Goal: Find specific page/section: Find specific page/section

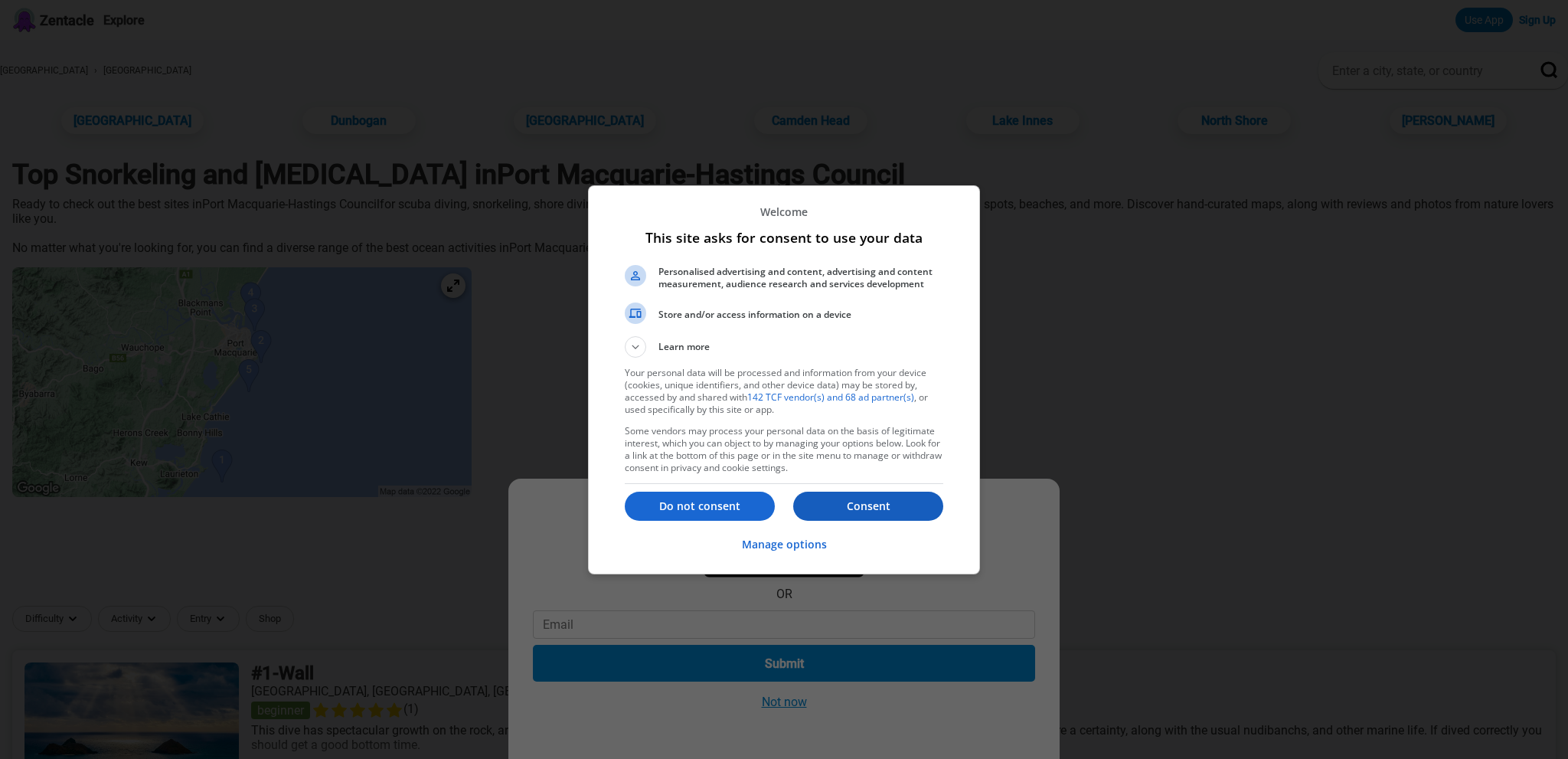
click at [895, 505] on p "Consent" at bounding box center [868, 505] width 150 height 15
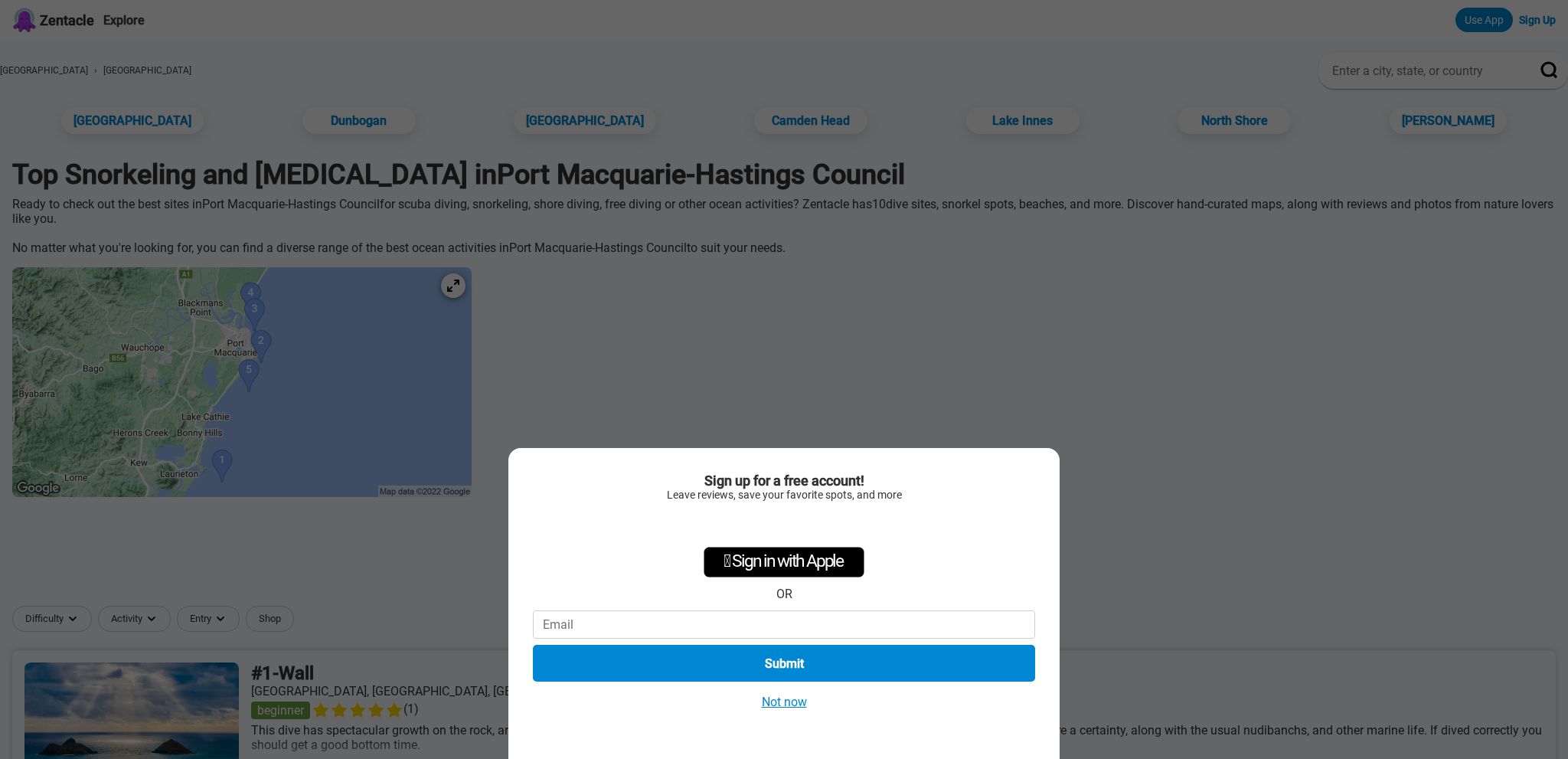
click at [791, 702] on button "Not now" at bounding box center [784, 701] width 54 height 16
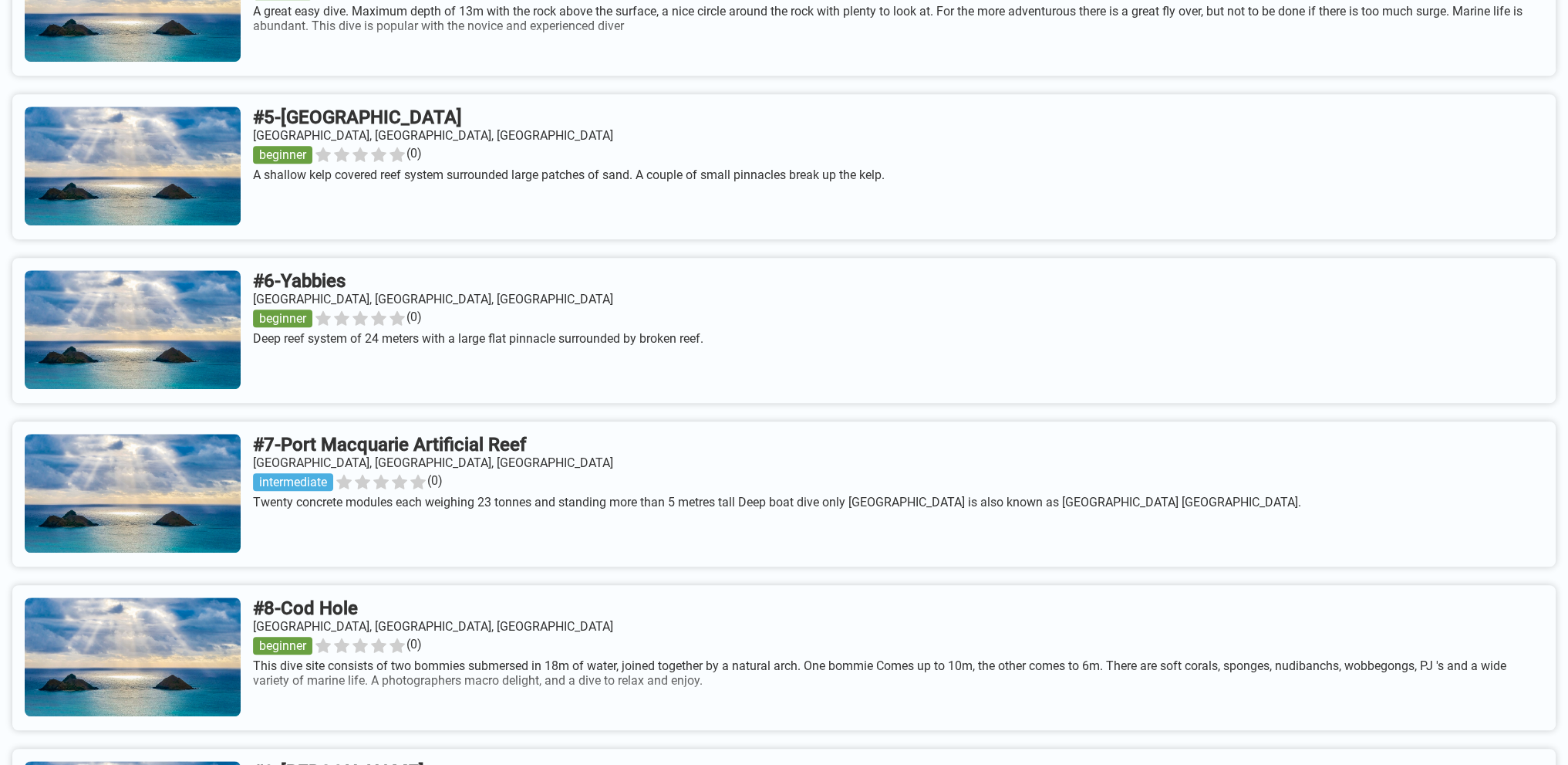
scroll to position [1389, 0]
click at [348, 147] on link at bounding box center [784, 167] width 1544 height 145
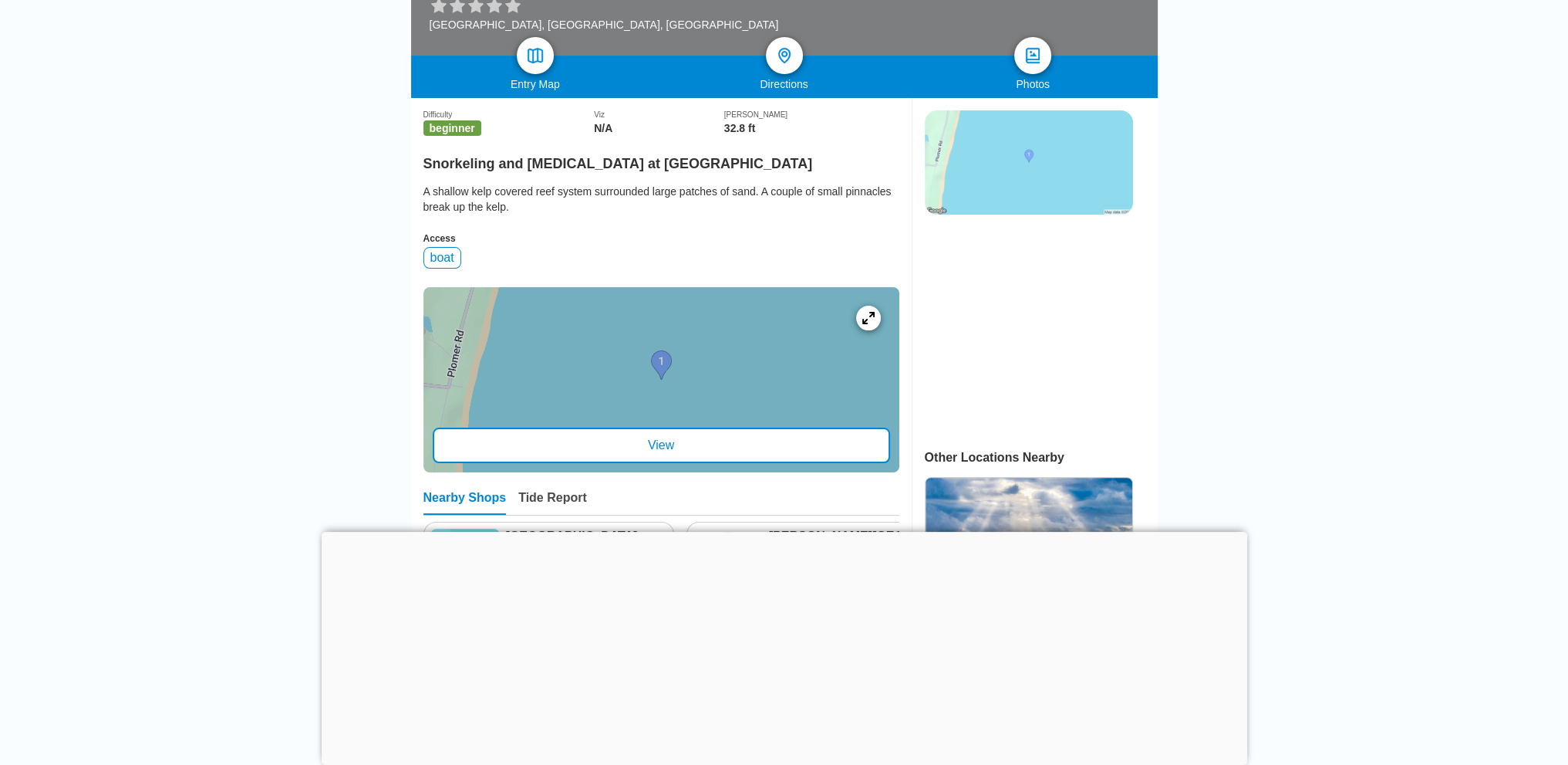
scroll to position [308, 0]
drag, startPoint x: 423, startPoint y: 169, endPoint x: 710, endPoint y: 175, distance: 287.1
click at [710, 172] on h2 "Snorkeling and [MEDICAL_DATA] at [GEOGRAPHIC_DATA]" at bounding box center [662, 159] width 476 height 25
copy h2 "Snorkeling and [MEDICAL_DATA] at [GEOGRAPHIC_DATA]"
